Goal: Navigation & Orientation: Find specific page/section

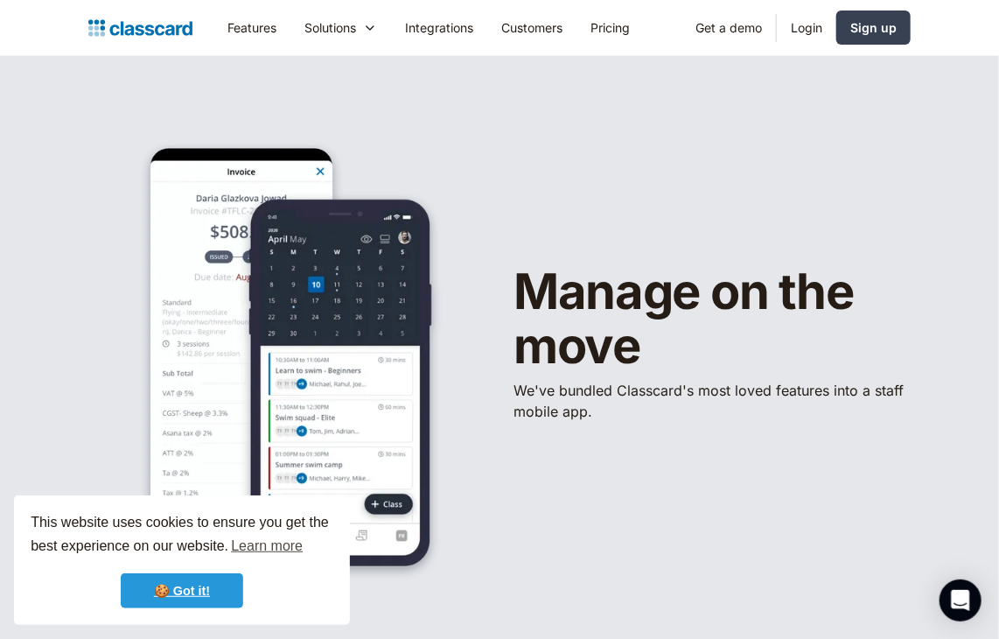
click at [213, 594] on link "🍪 Got it!" at bounding box center [182, 590] width 122 height 35
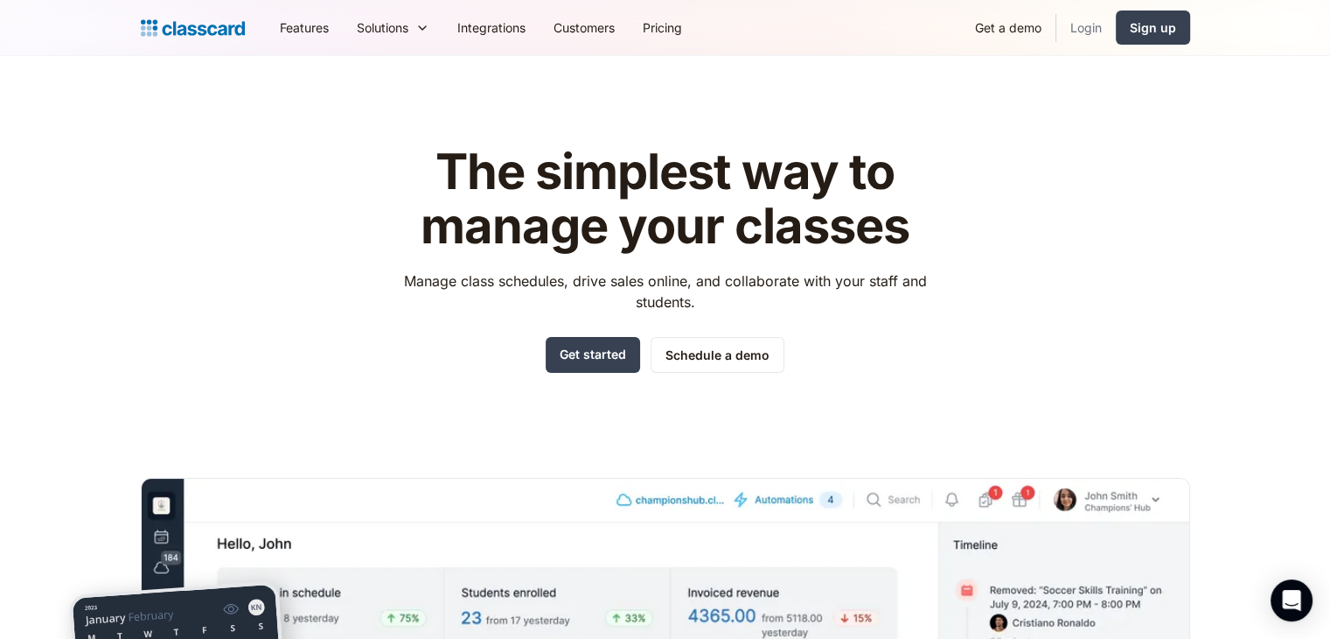
click at [998, 35] on link "Login" at bounding box center [1086, 27] width 59 height 39
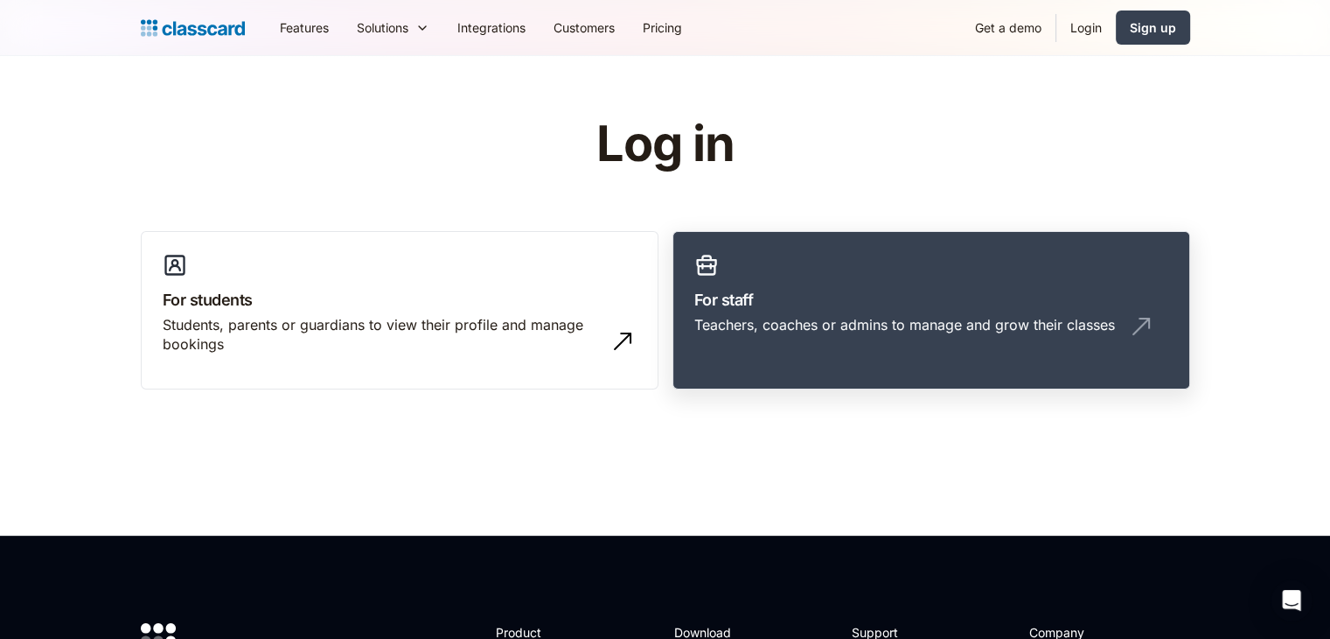
click at [882, 312] on link "For staff Teachers, coaches or admins to manage and grow their classes" at bounding box center [932, 310] width 518 height 159
